Goal: Find contact information: Find contact information

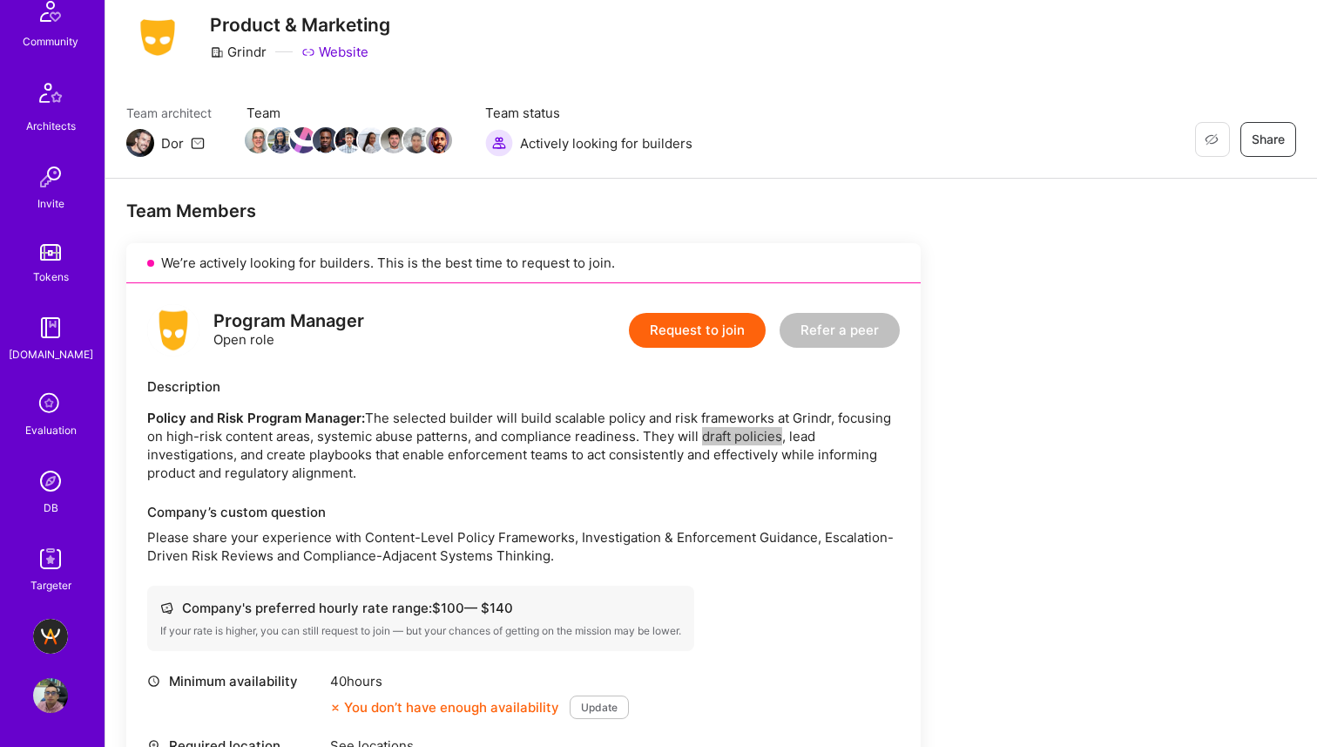
scroll to position [206, 0]
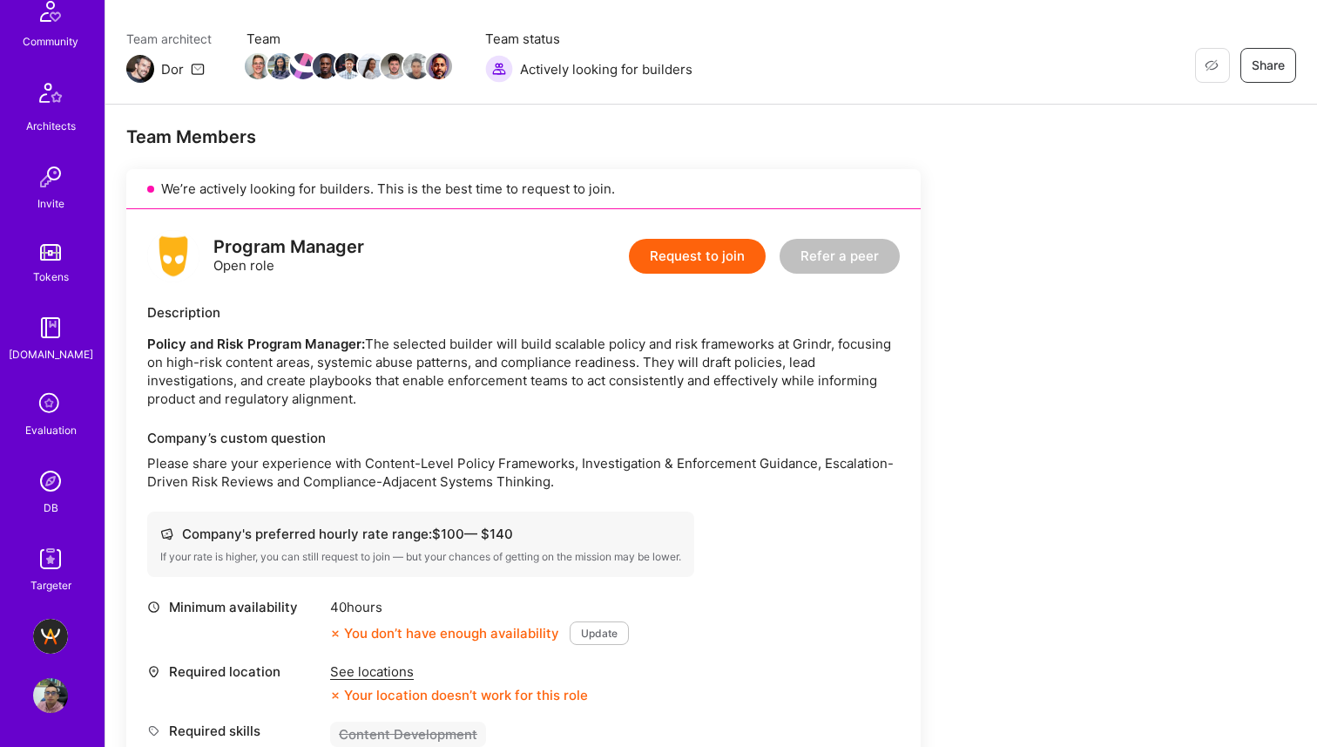
click at [270, 374] on p "Policy and Risk Program Manager: The selected builder will build scalable polic…" at bounding box center [523, 371] width 753 height 73
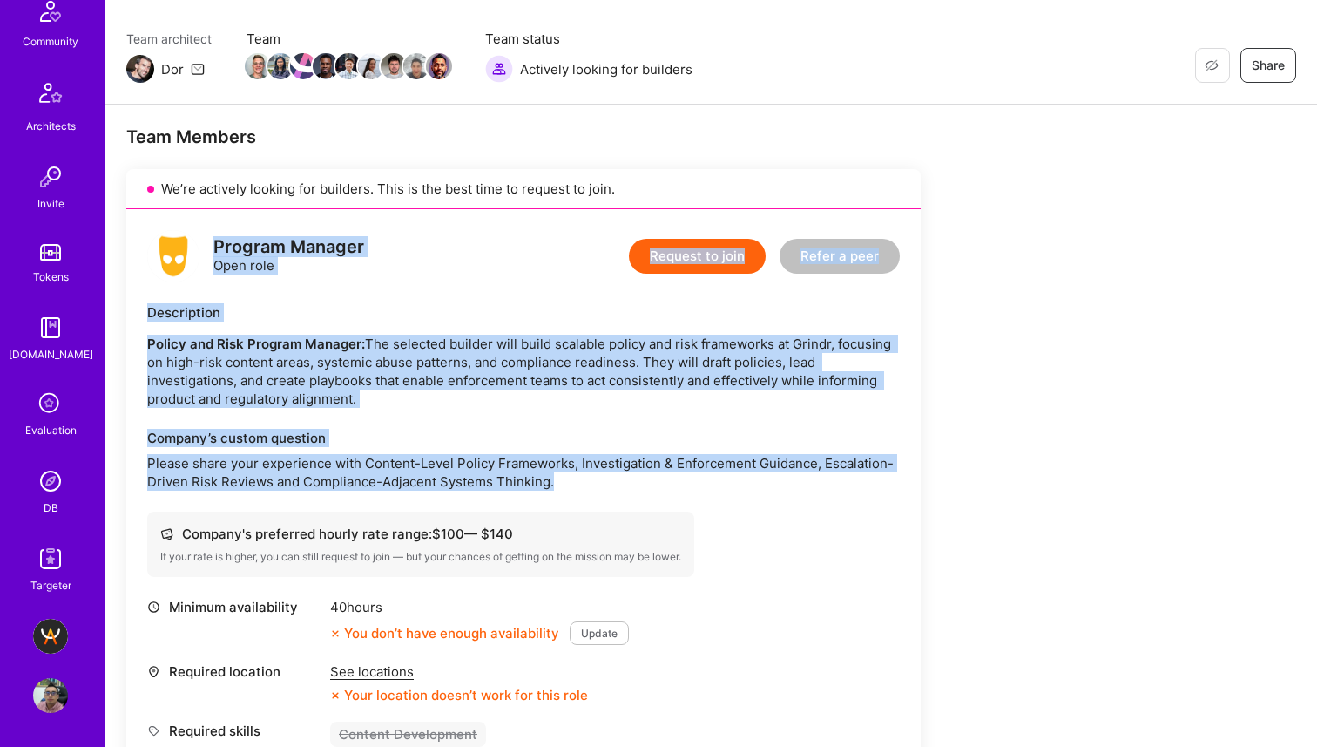
drag, startPoint x: 308, startPoint y: 337, endPoint x: 579, endPoint y: 488, distance: 310.8
click at [579, 488] on div "Program Manager Open role Request to join Refer a peer Description Policy and R…" at bounding box center [523, 563] width 795 height 708
copy div "Program Manager Open role Request to join Refer a peer Description Policy and R…"
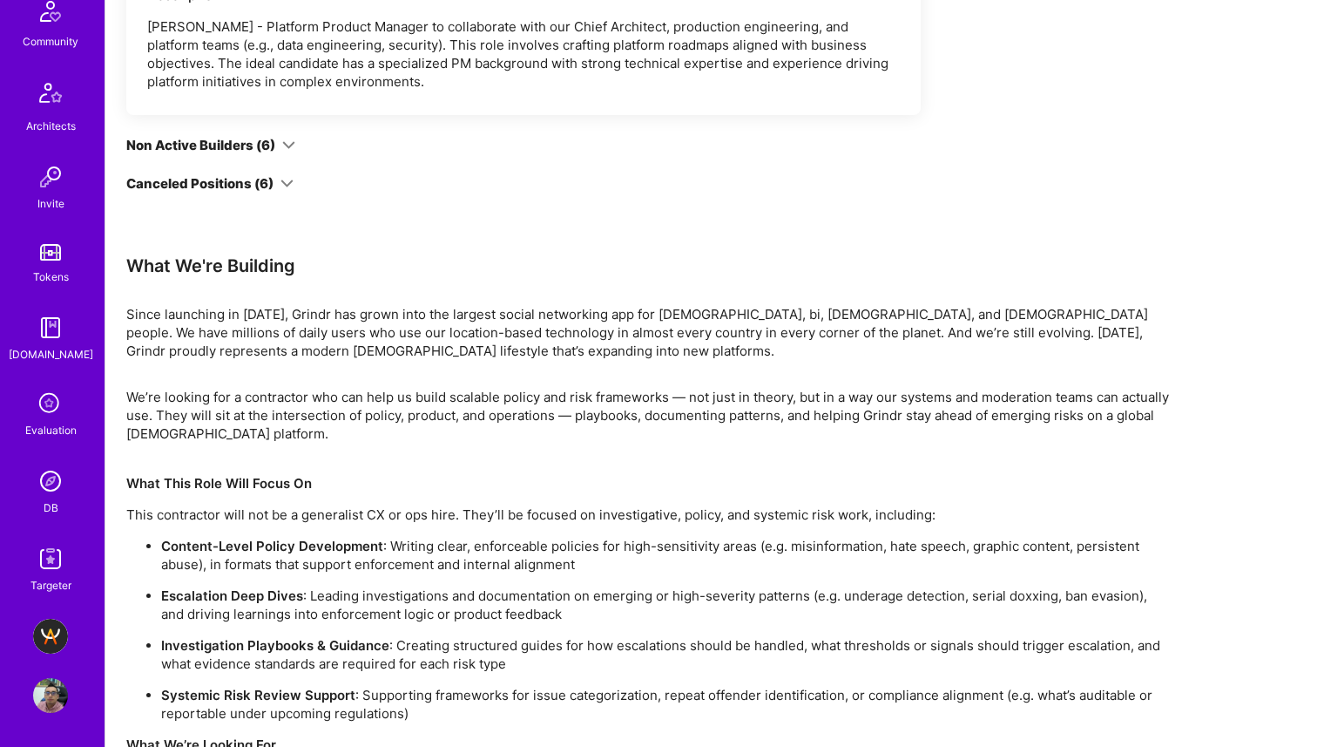
scroll to position [3633, 0]
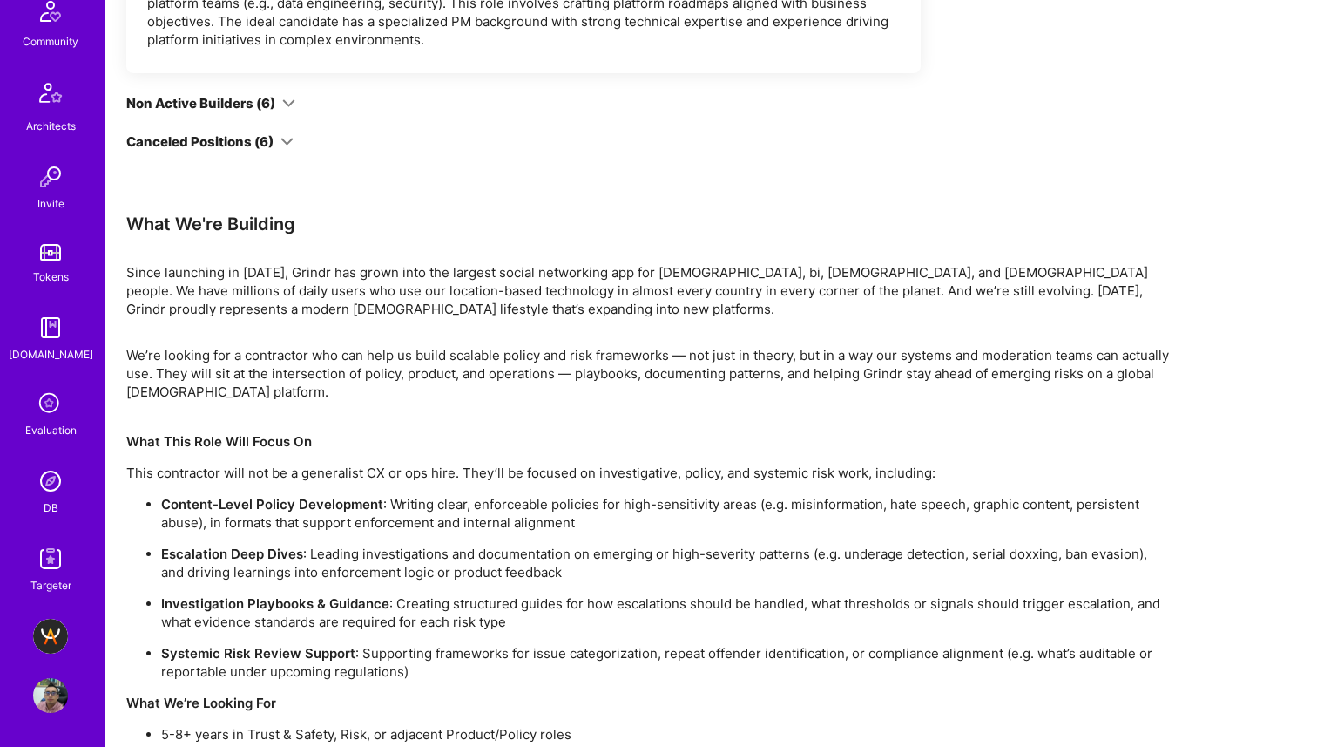
click at [166, 301] on p "Since launching in [DATE], Grindr has grown into the largest social networking …" at bounding box center [649, 290] width 1046 height 55
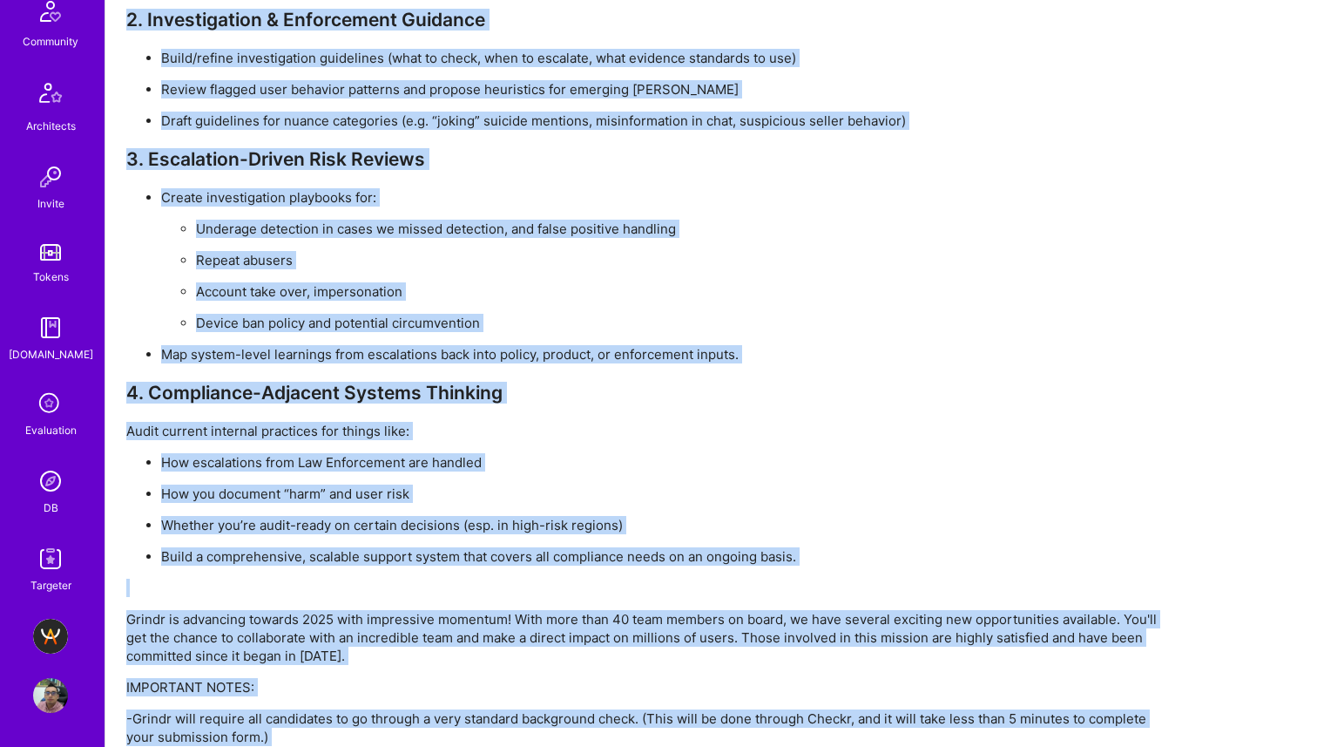
scroll to position [5273, 0]
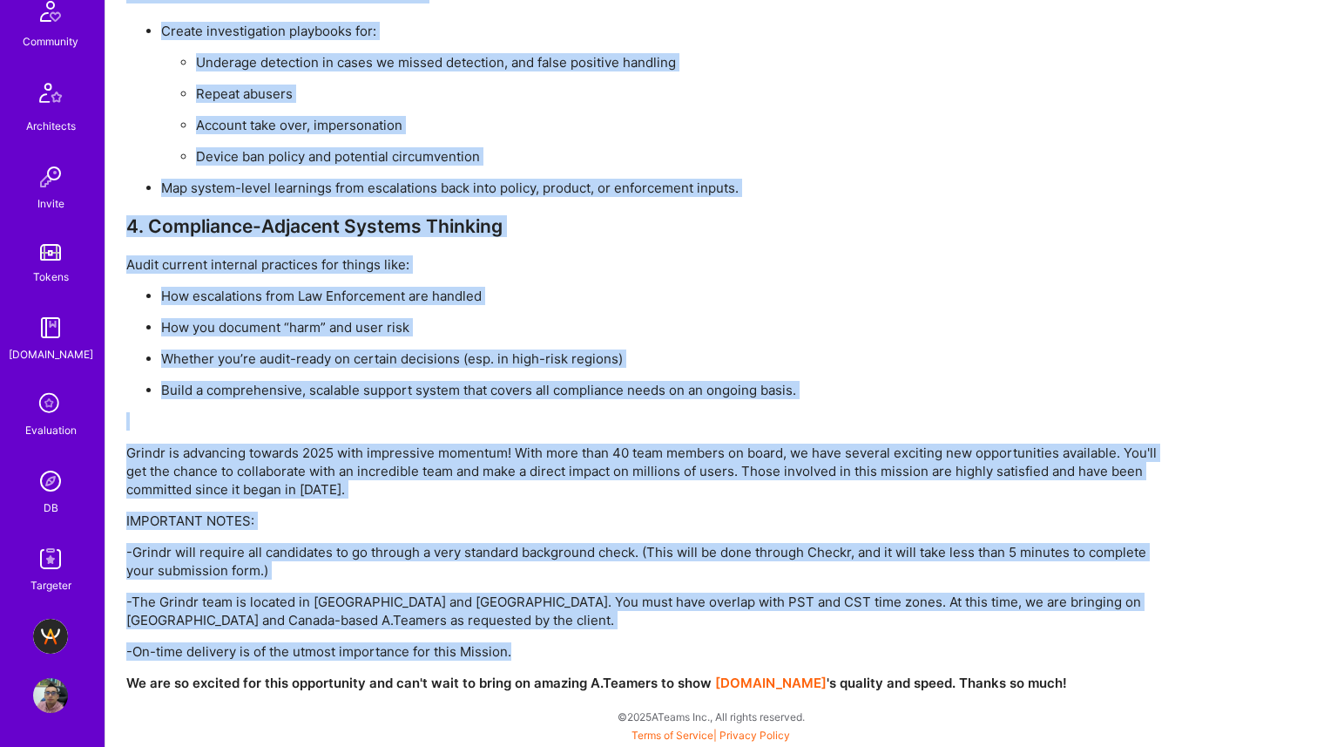
drag, startPoint x: 128, startPoint y: 263, endPoint x: 1256, endPoint y: 653, distance: 1193.1
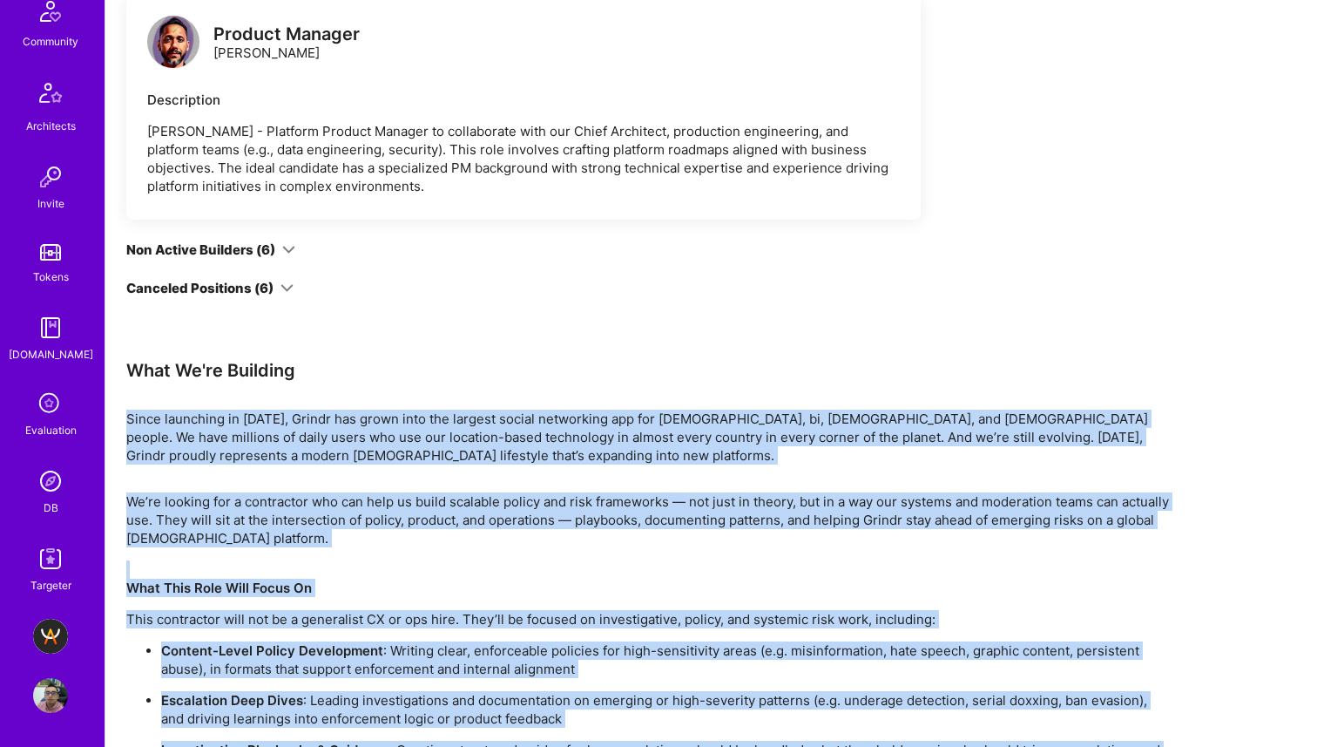
scroll to position [3430, 0]
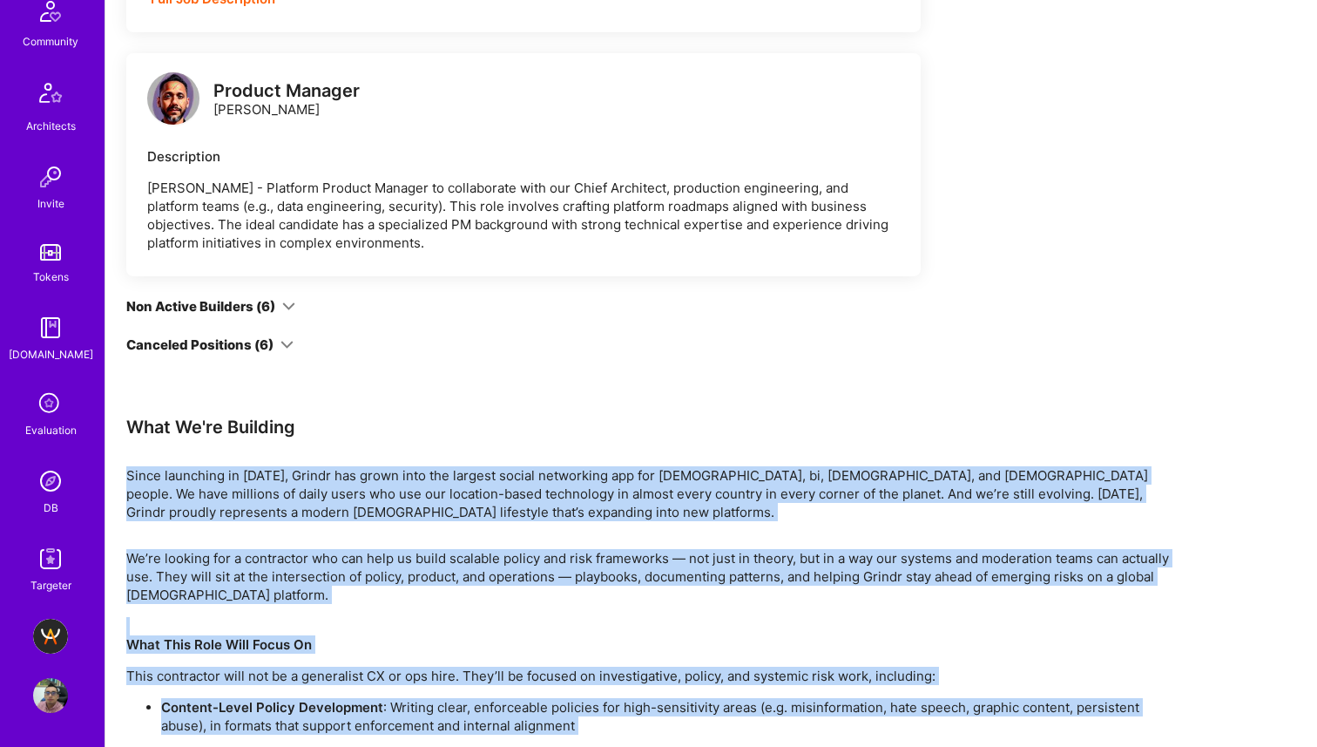
copy div "Lorem ipsumdolo si 1530, Ametco adi elits doei tem incidid utlabo etdolorema al…"
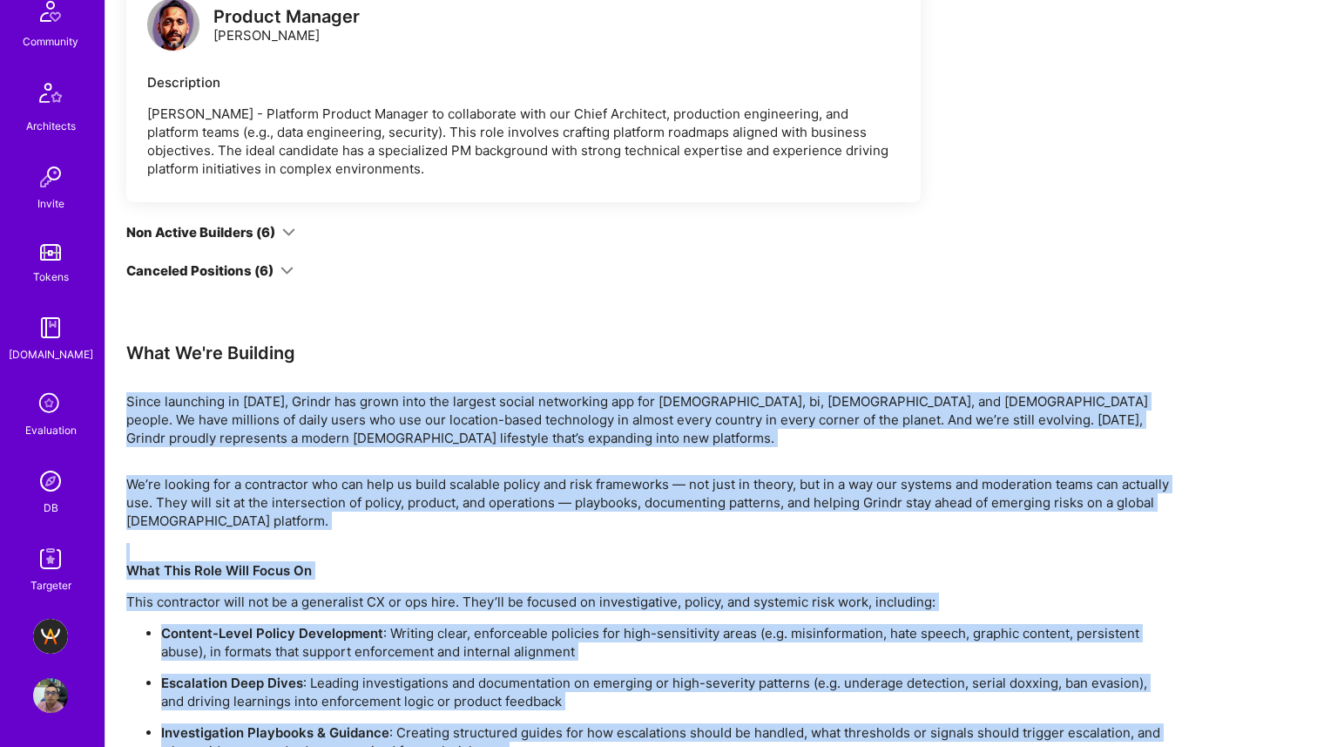
scroll to position [3903, 0]
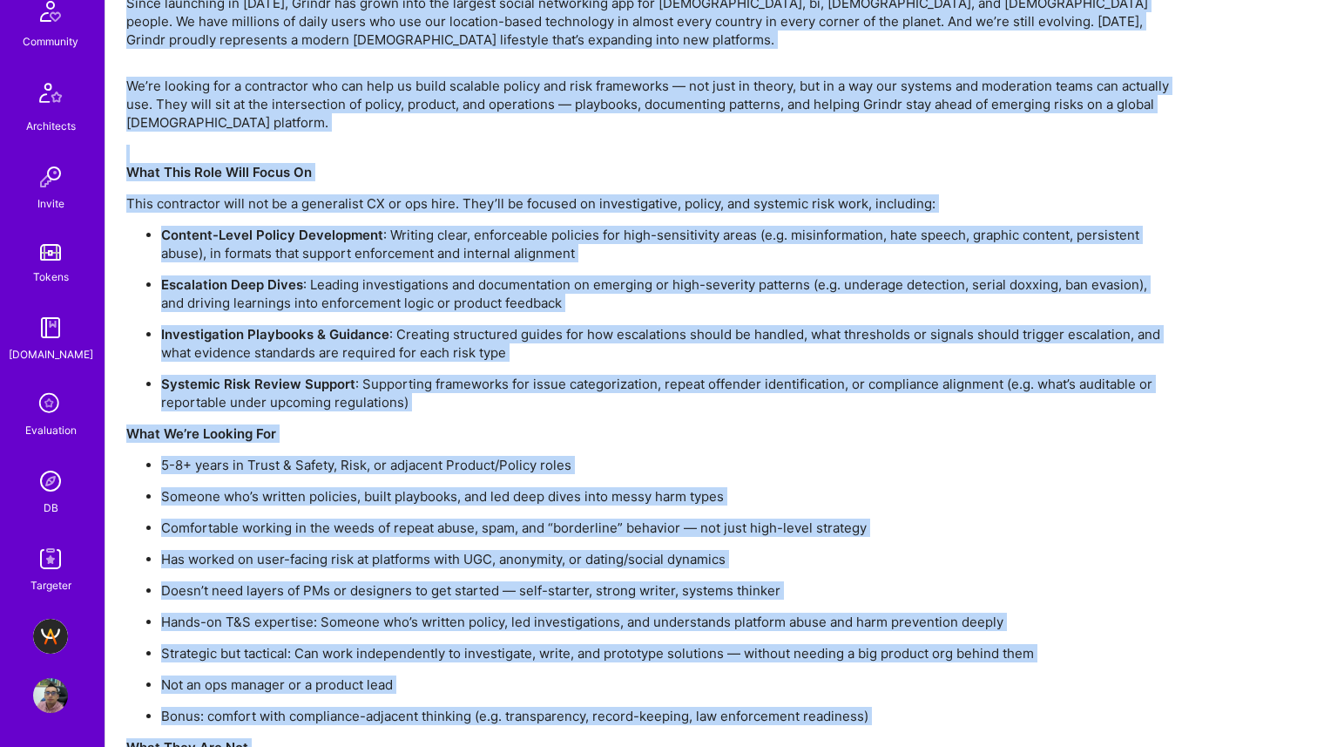
copy div "Lorem ipsumdolo si 1530, Ametco adi elits doei tem incidid utlabo etdolorema al…"
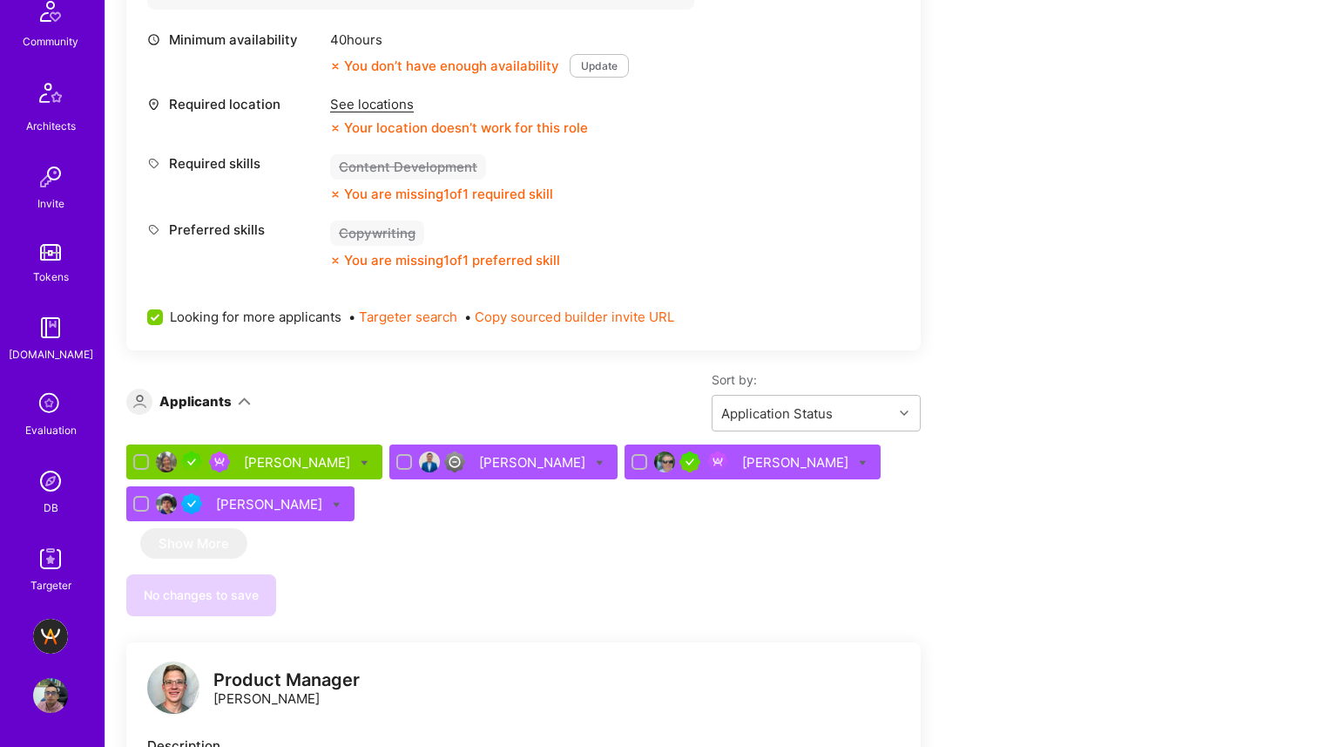
scroll to position [652, 0]
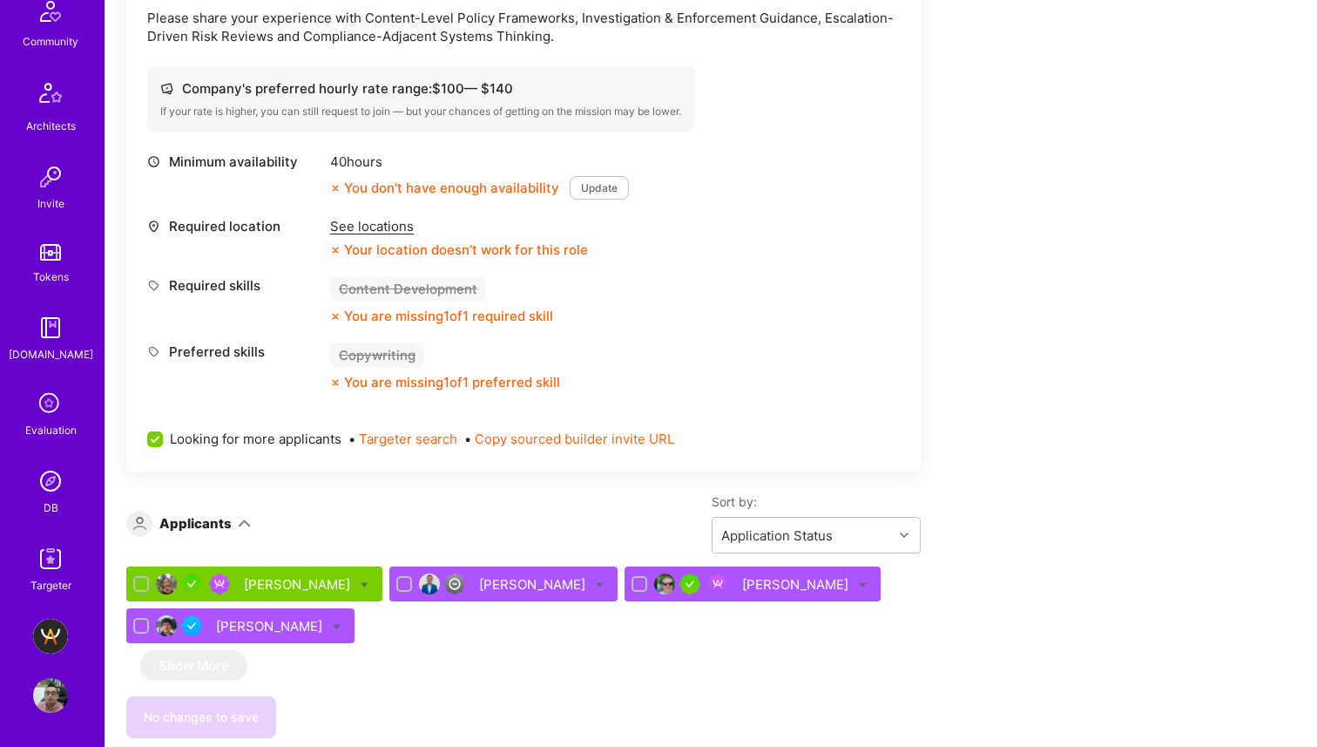
click at [276, 577] on div "[PERSON_NAME]" at bounding box center [299, 584] width 110 height 18
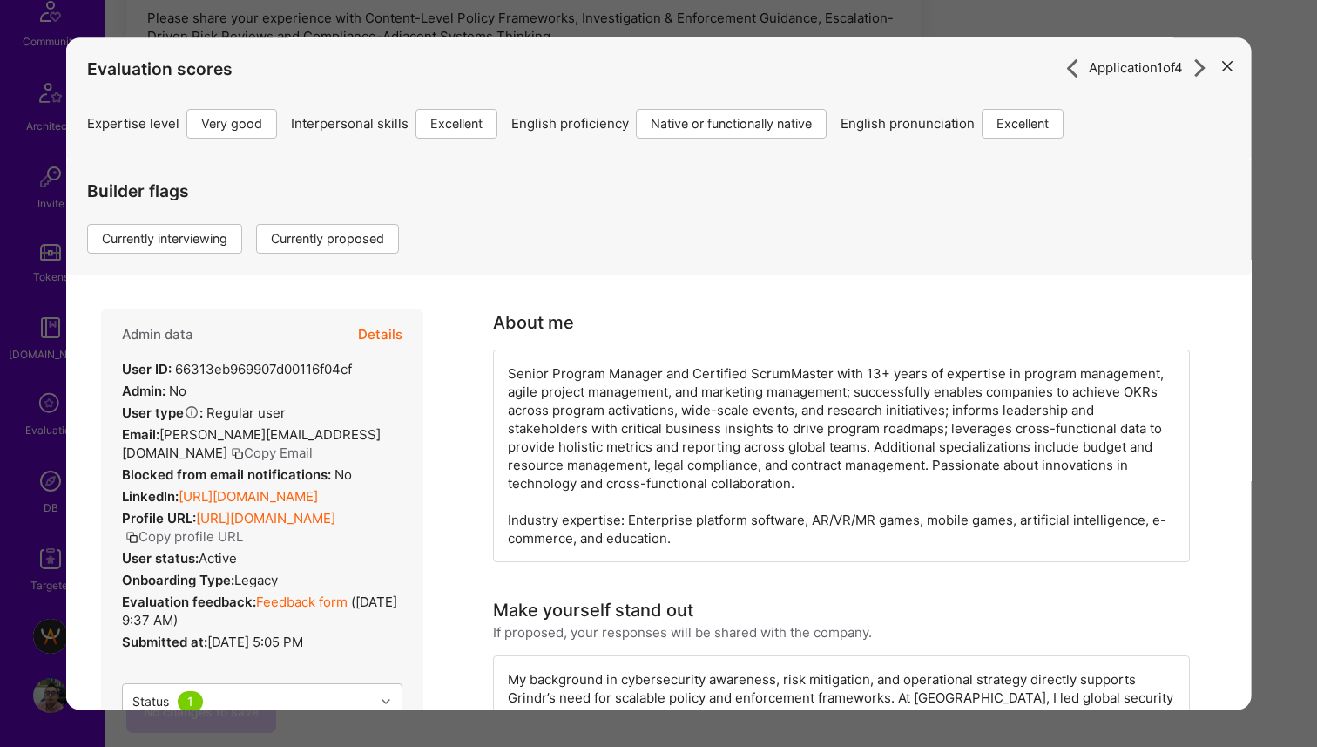
click at [37, 326] on div "Application 1 of 4 Evaluation scores Expertise level Very good Interpersonal sk…" at bounding box center [658, 373] width 1317 height 747
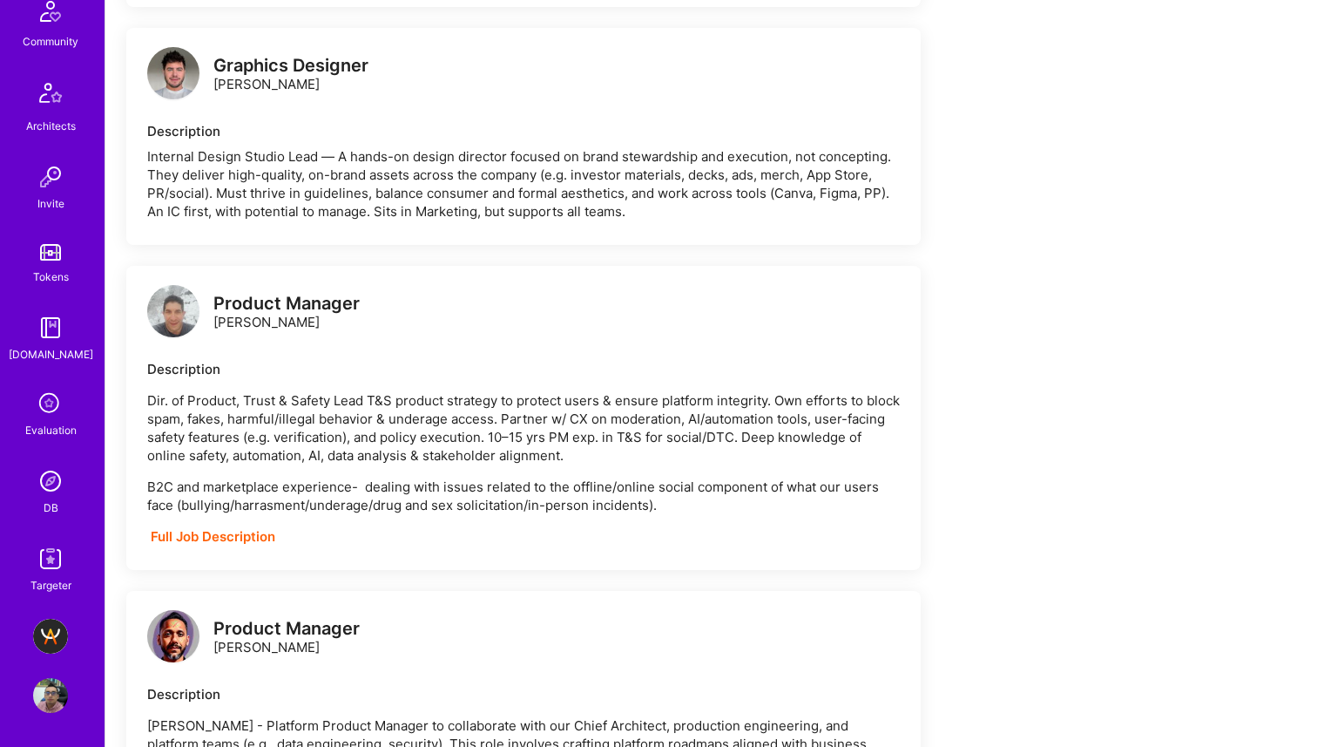
scroll to position [2562, 0]
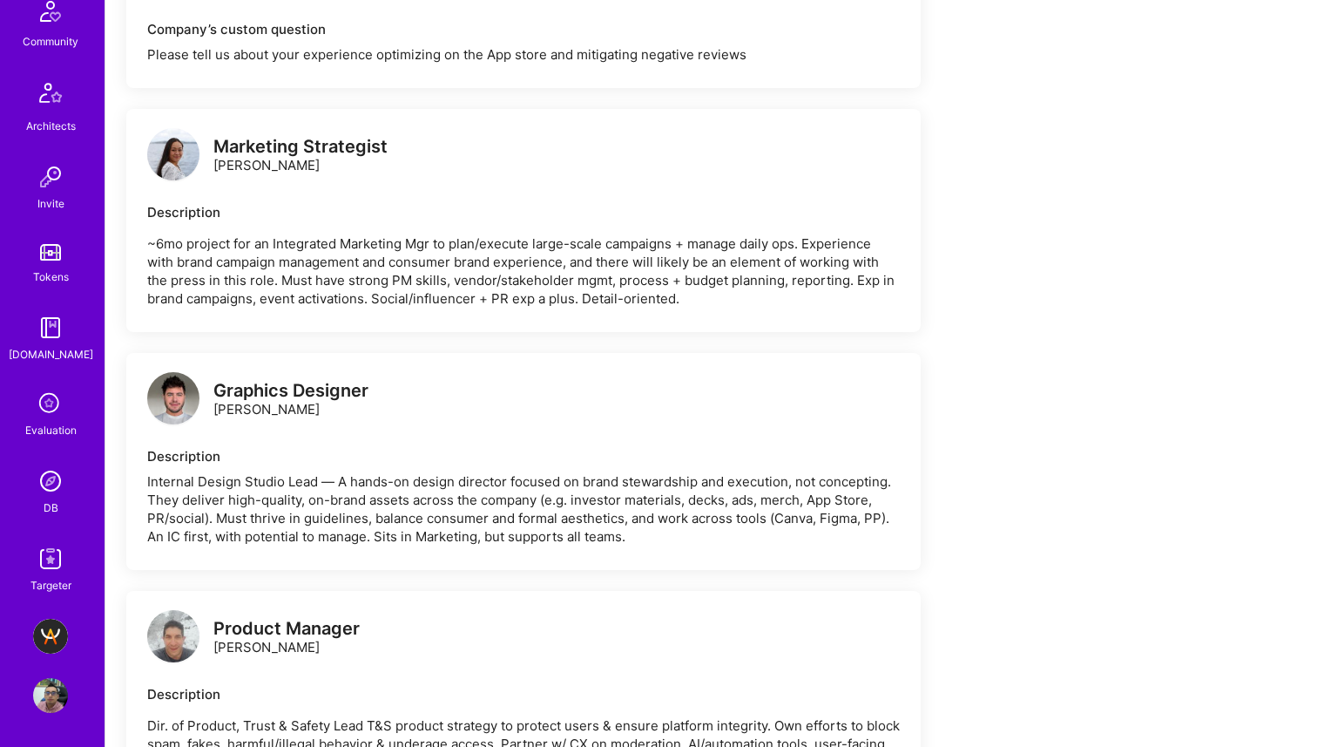
click at [253, 650] on div "Product Manager [PERSON_NAME]" at bounding box center [286, 637] width 146 height 37
click at [169, 635] on img at bounding box center [173, 636] width 52 height 52
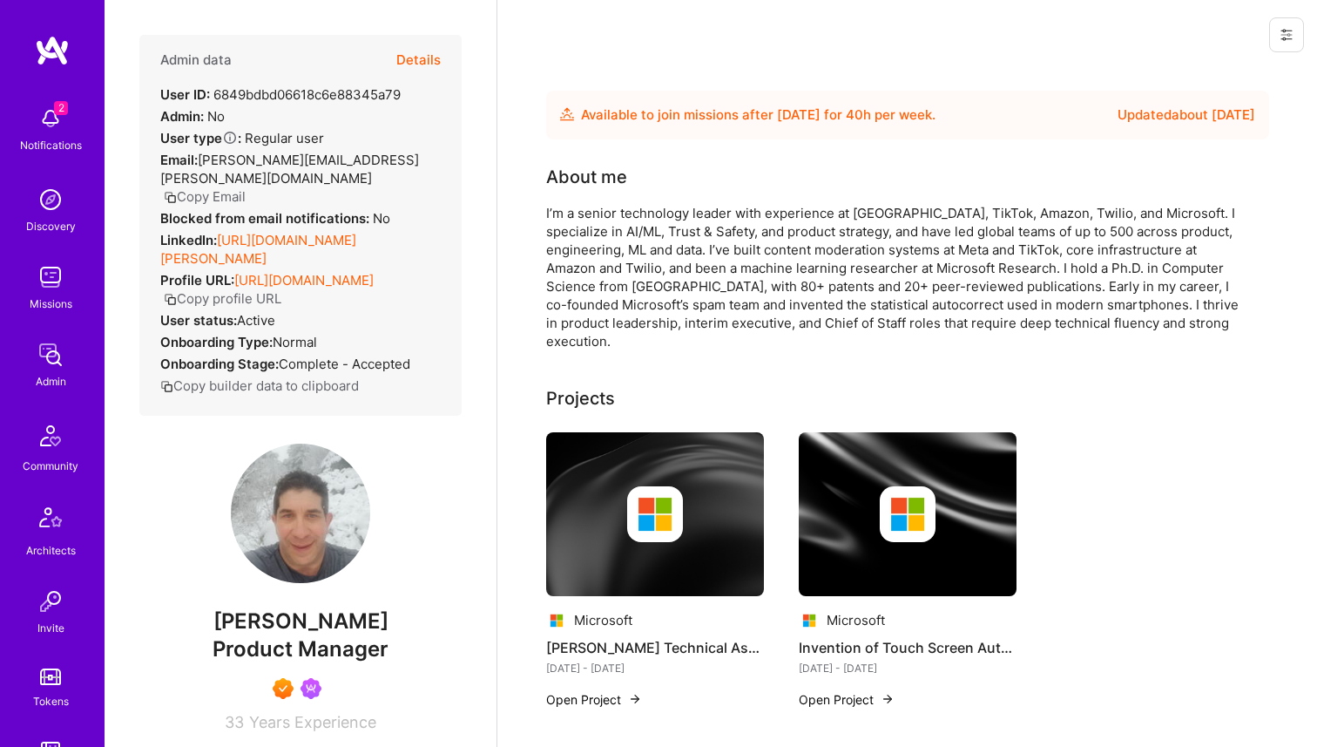
click at [410, 50] on button "Details" at bounding box center [418, 60] width 44 height 51
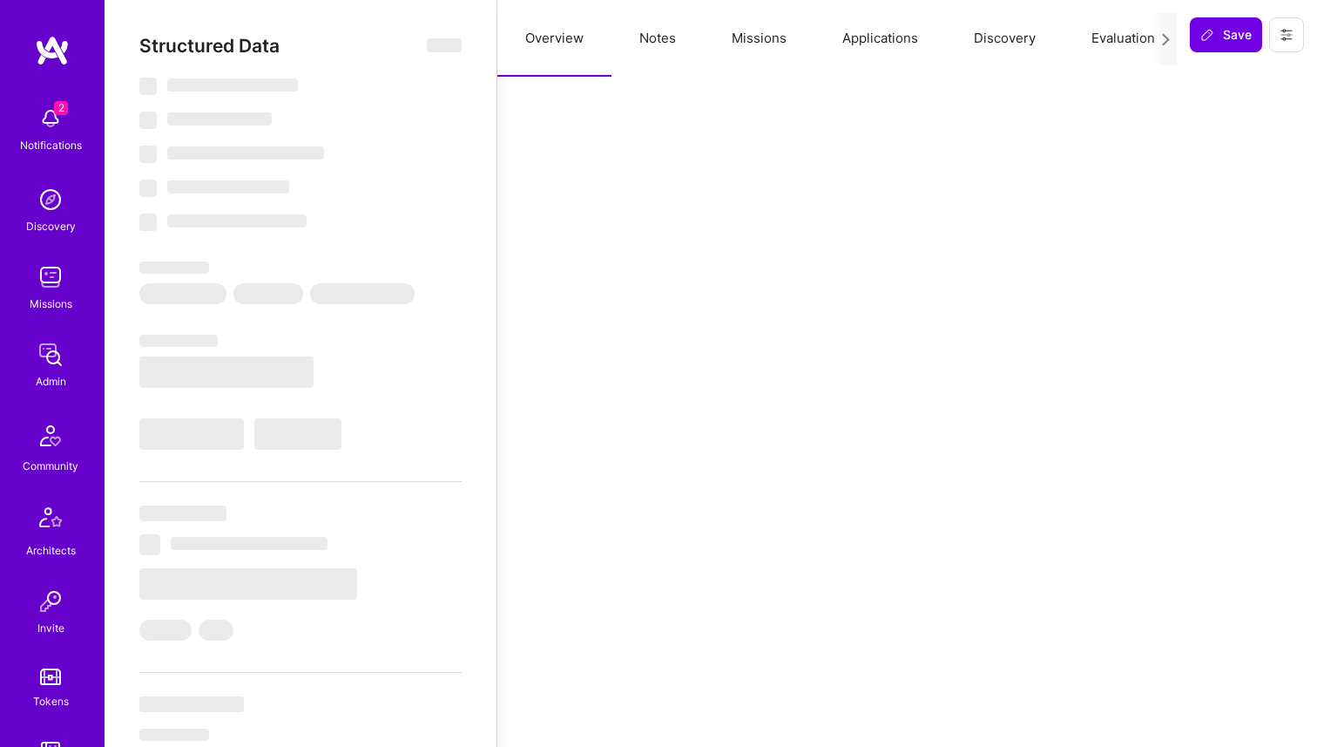
select select "Future Date"
select select "7"
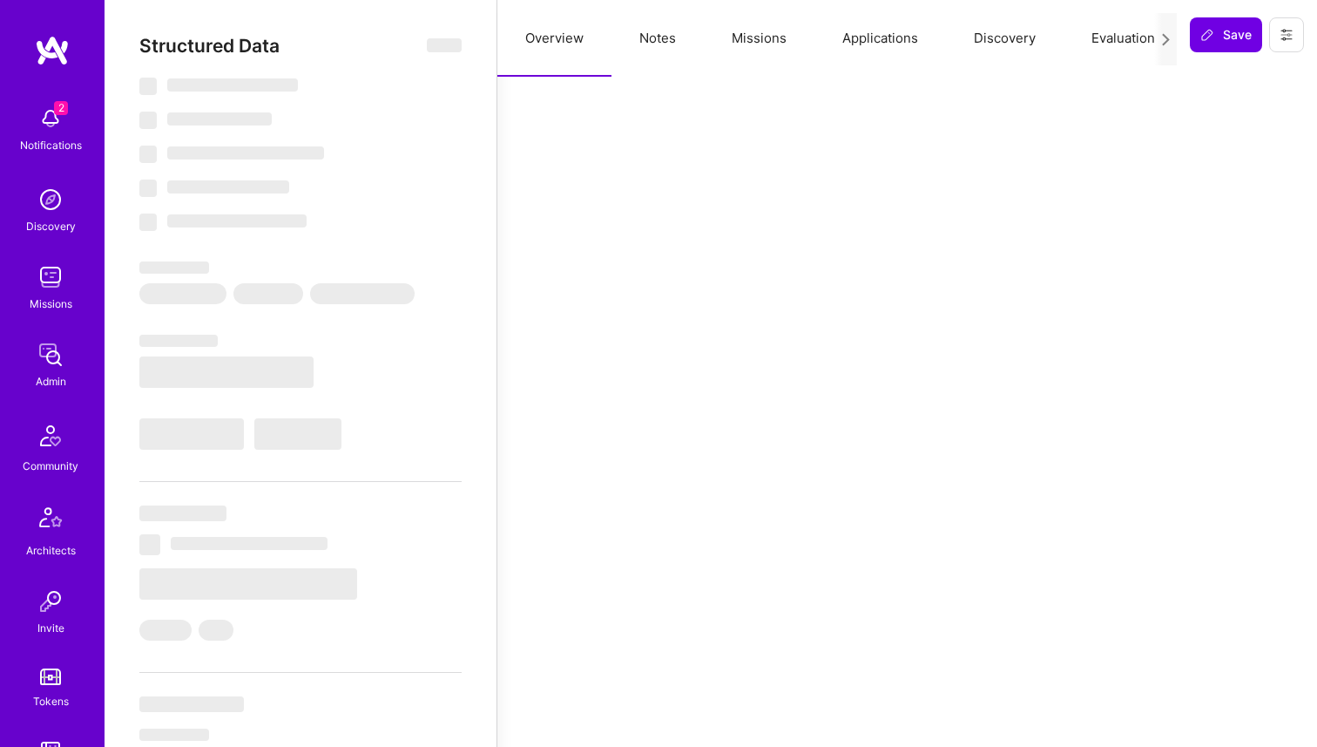
select select "US"
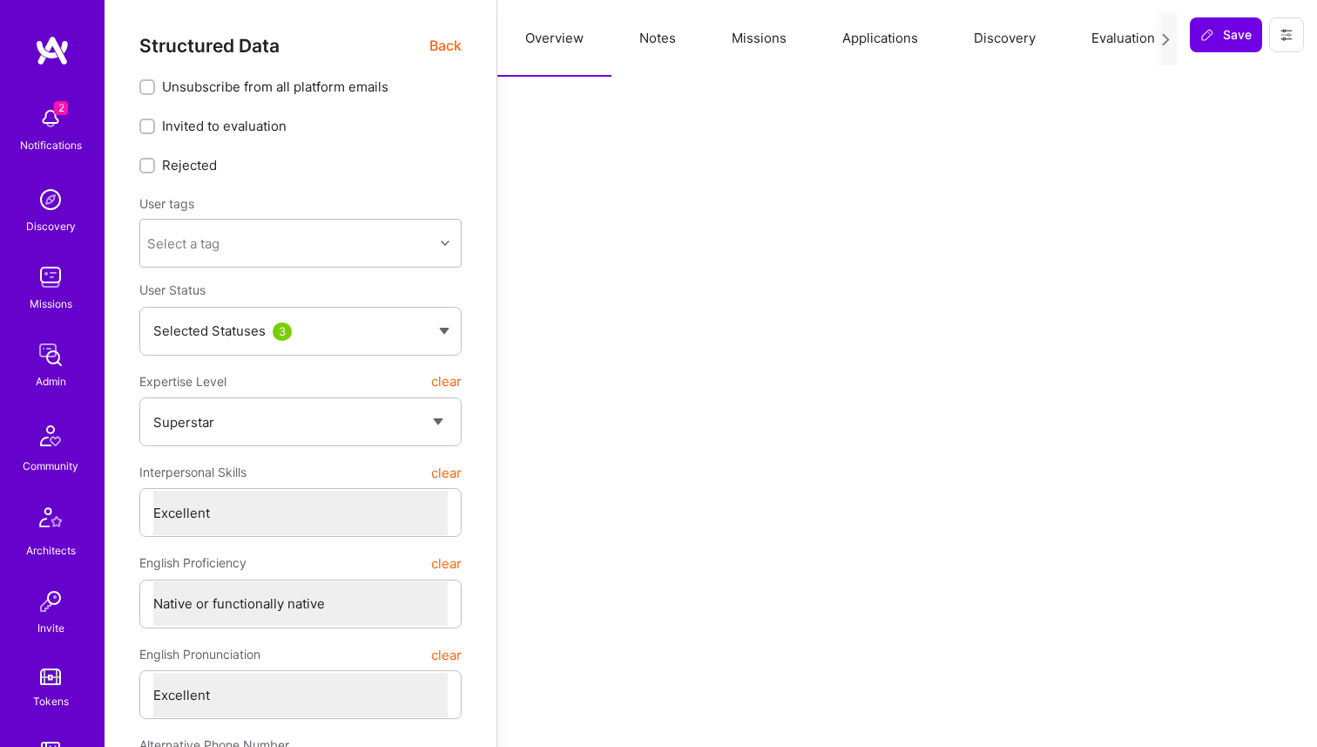
click at [746, 44] on button "Missions" at bounding box center [759, 38] width 111 height 77
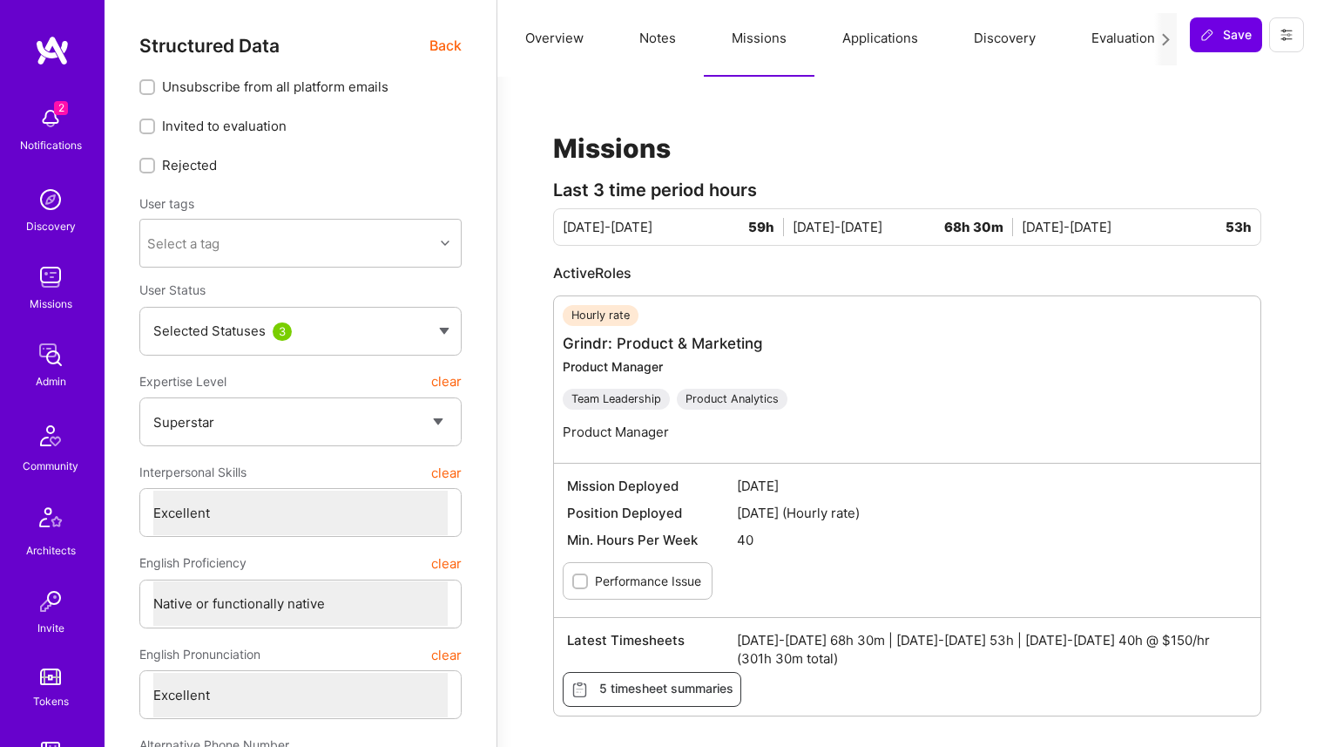
click at [646, 44] on button "Notes" at bounding box center [658, 38] width 92 height 77
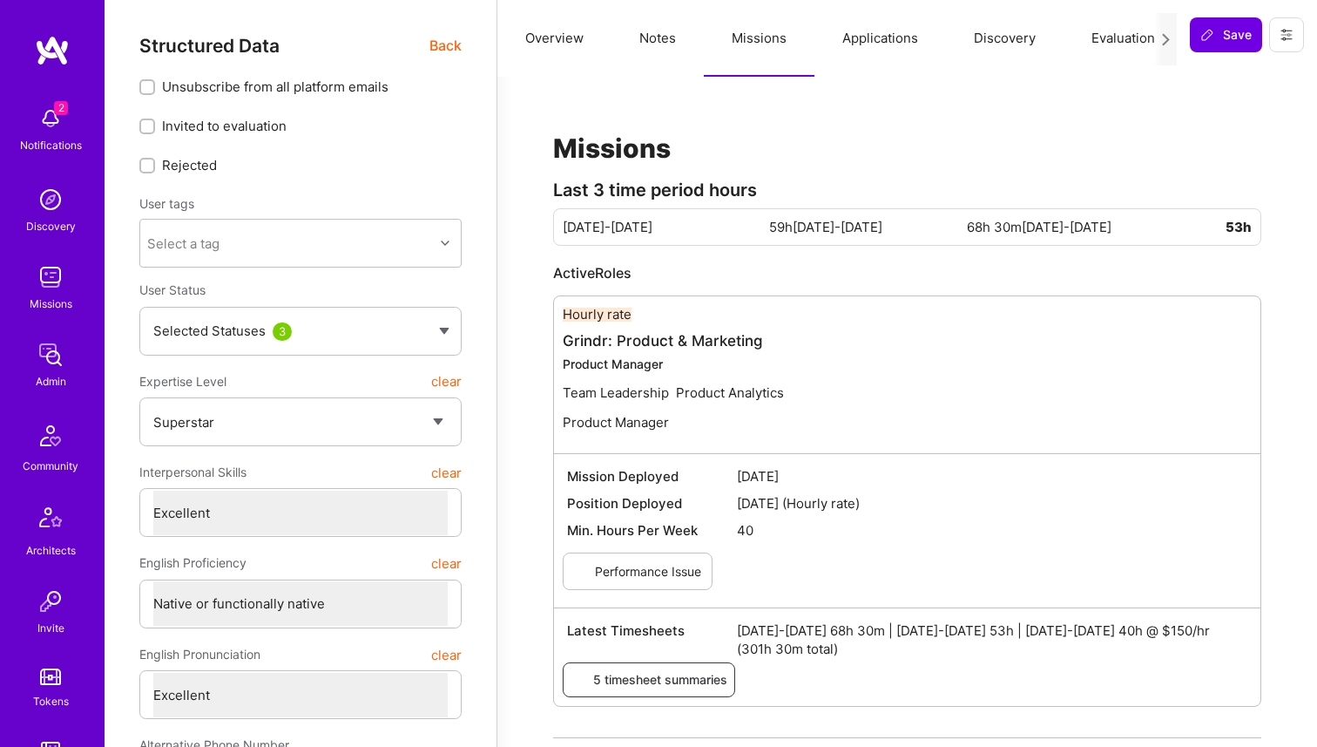
type textarea "x"
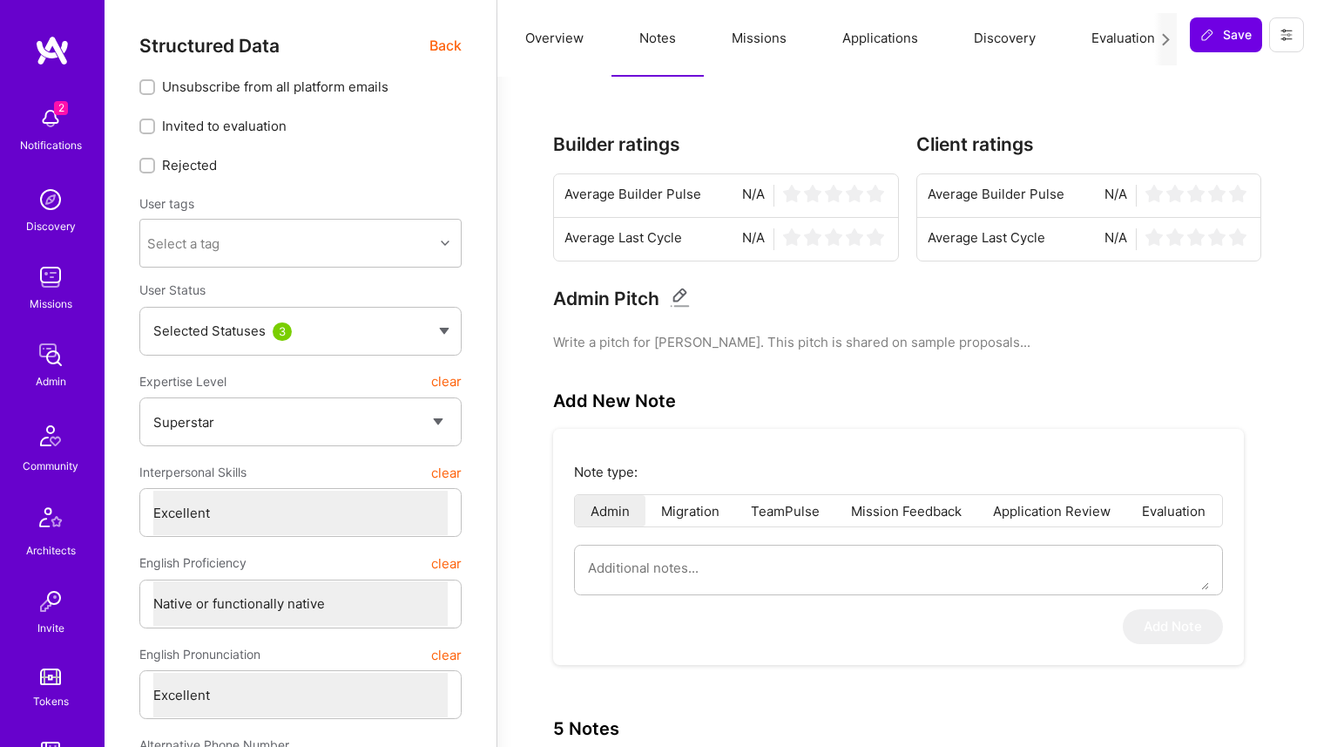
click at [560, 37] on button "Overview" at bounding box center [555, 38] width 114 height 77
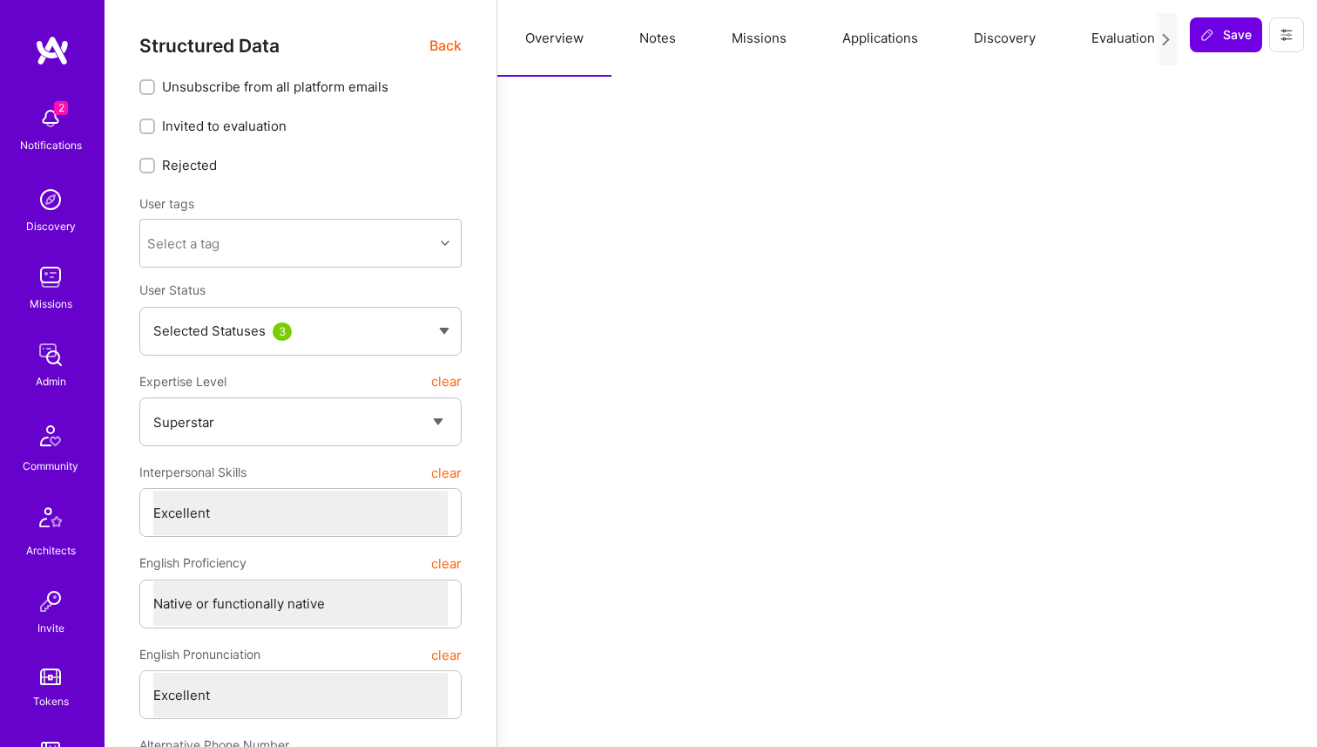
click at [447, 44] on span "Back" at bounding box center [446, 46] width 32 height 22
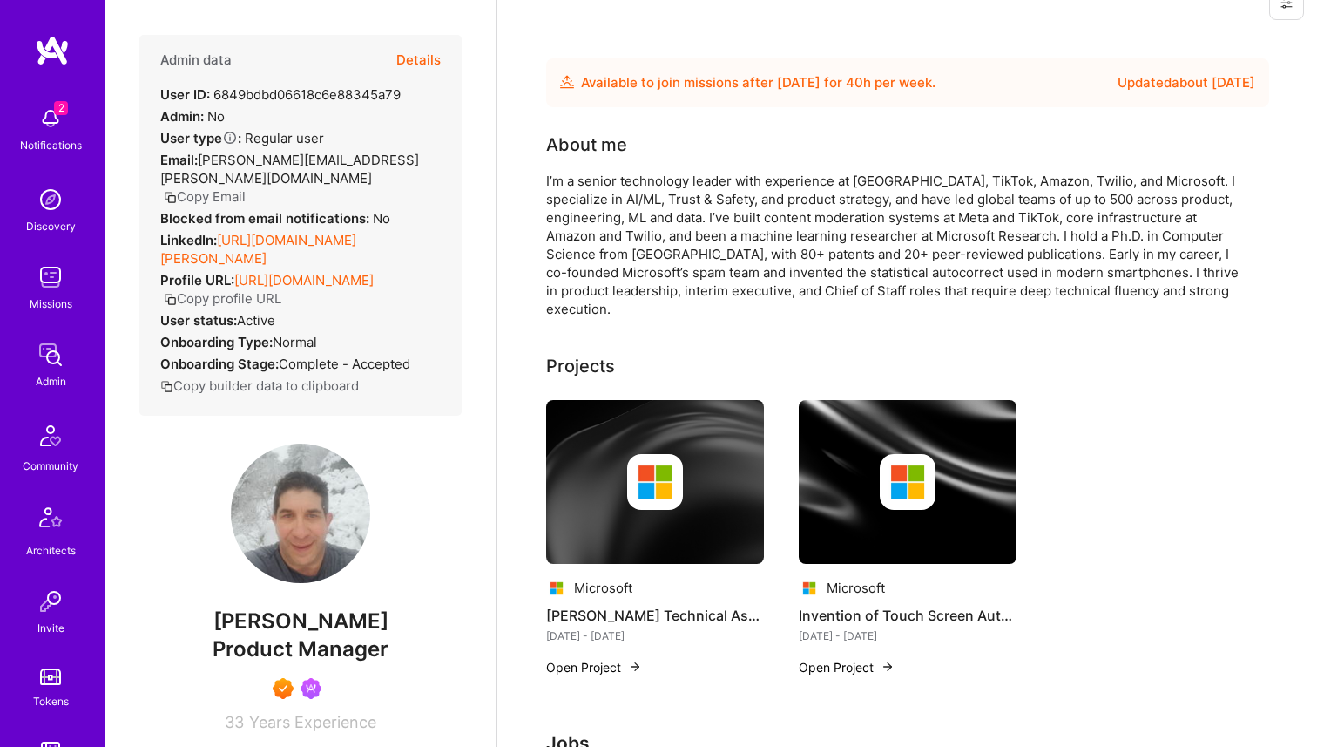
scroll to position [289, 0]
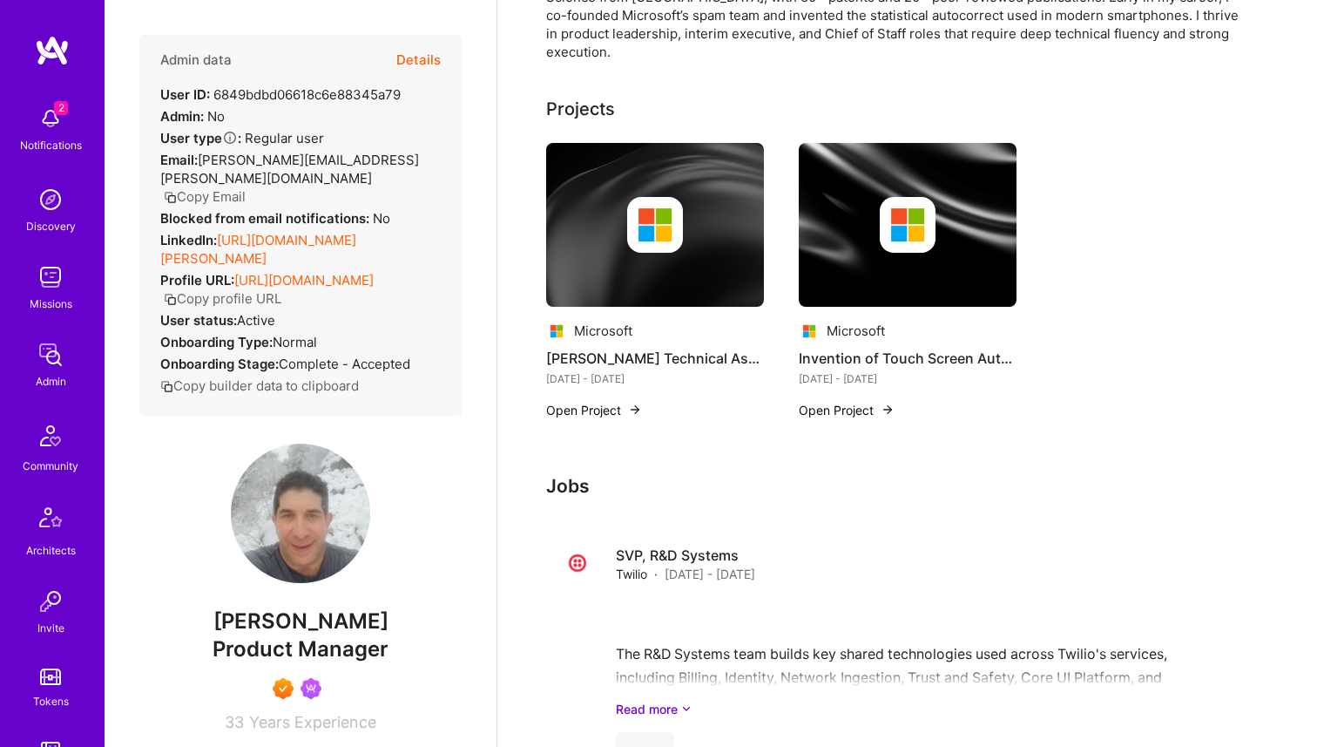
click at [601, 411] on button "Open Project" at bounding box center [594, 410] width 96 height 18
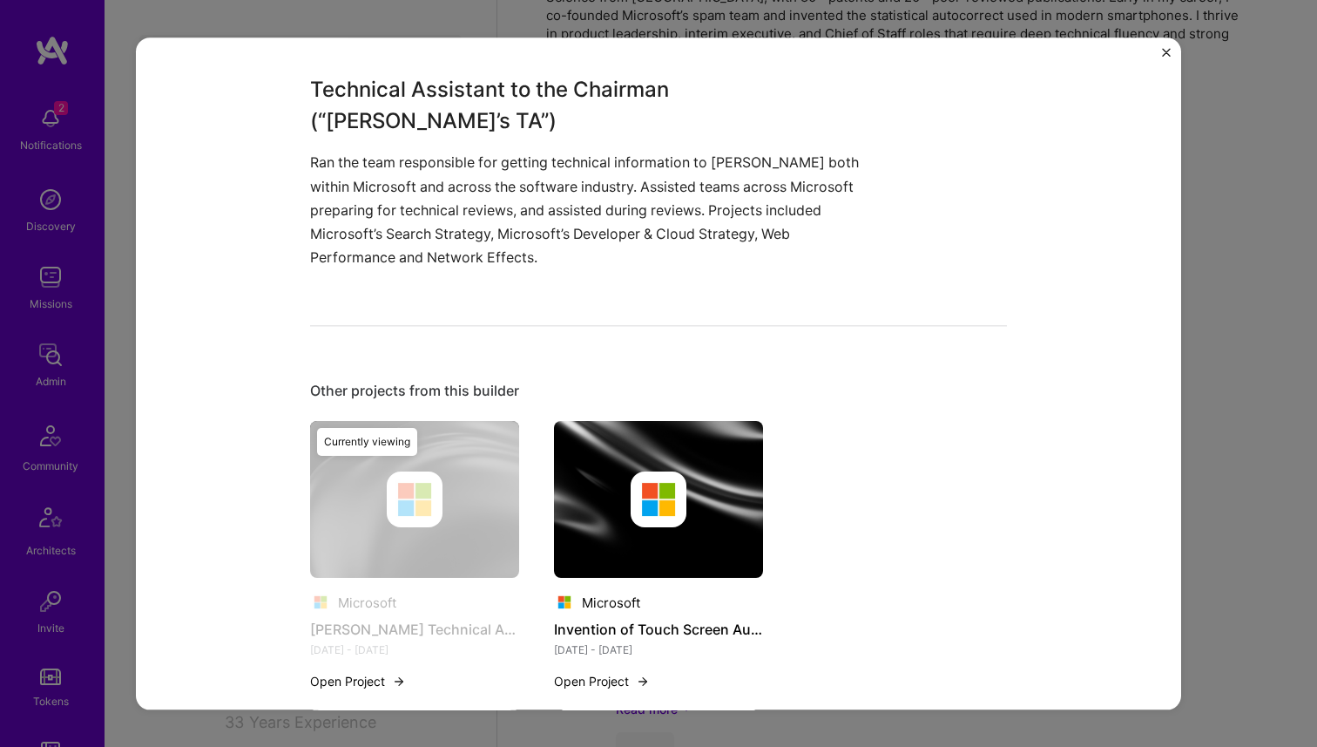
scroll to position [464, 0]
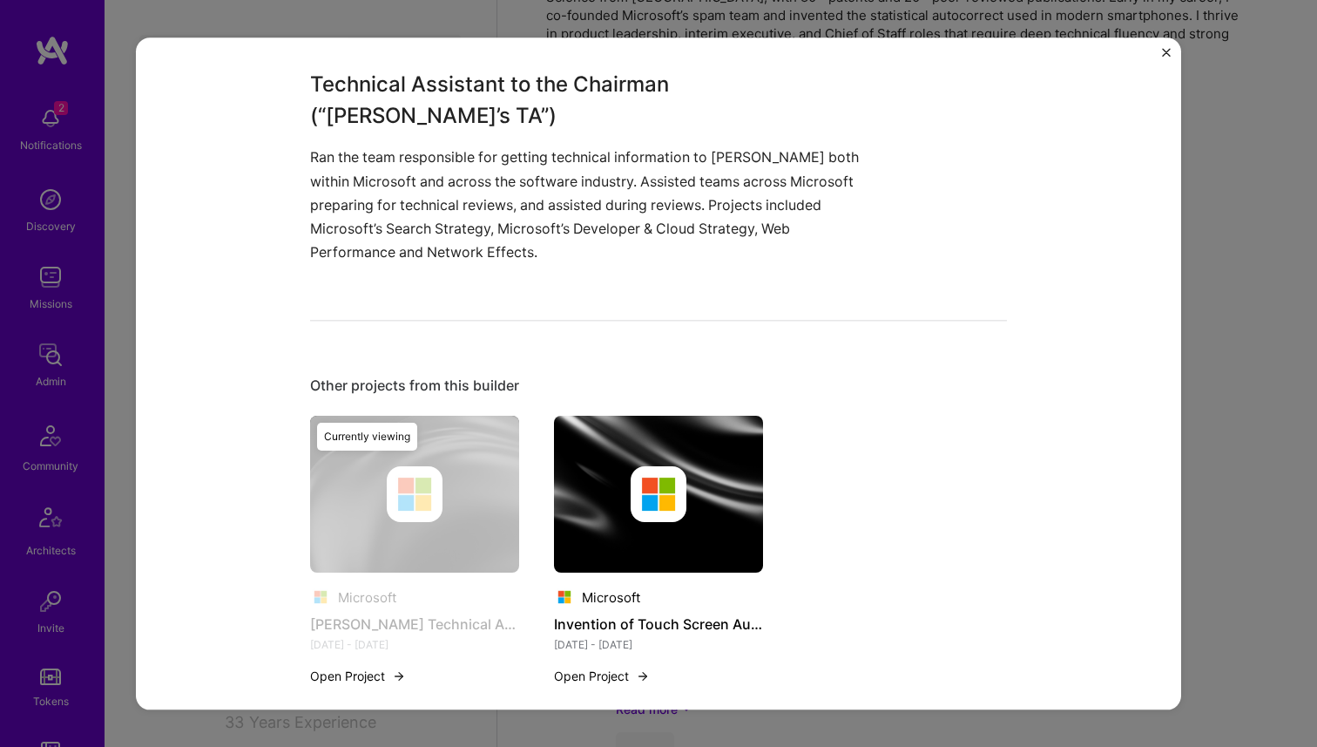
click at [91, 204] on div "[PERSON_NAME] Technical Assistant Microsoft Enterprise Software Role Technical …" at bounding box center [658, 373] width 1317 height 747
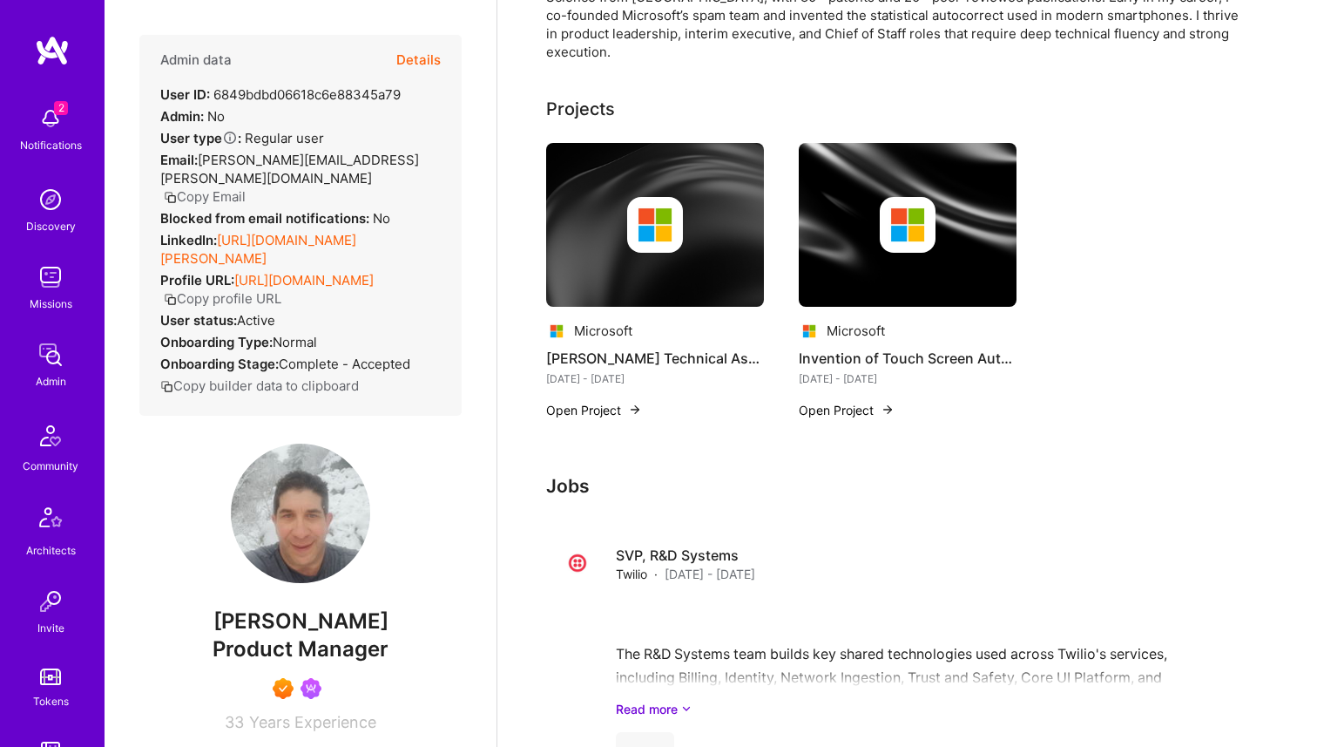
click at [329, 232] on link "[URL][DOMAIN_NAME][PERSON_NAME]" at bounding box center [258, 249] width 196 height 35
